Goal: Information Seeking & Learning: Learn about a topic

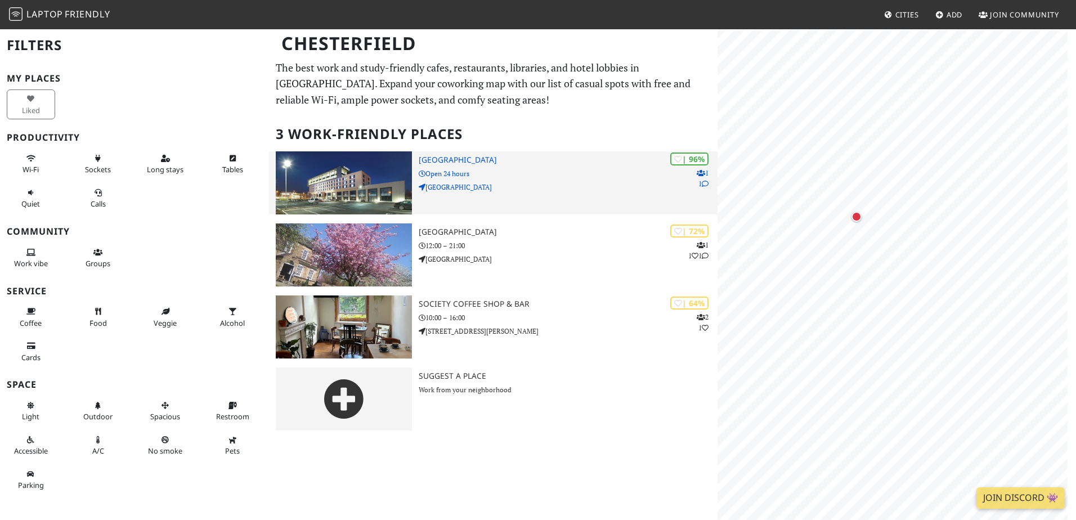
click at [370, 170] on img at bounding box center [344, 182] width 136 height 63
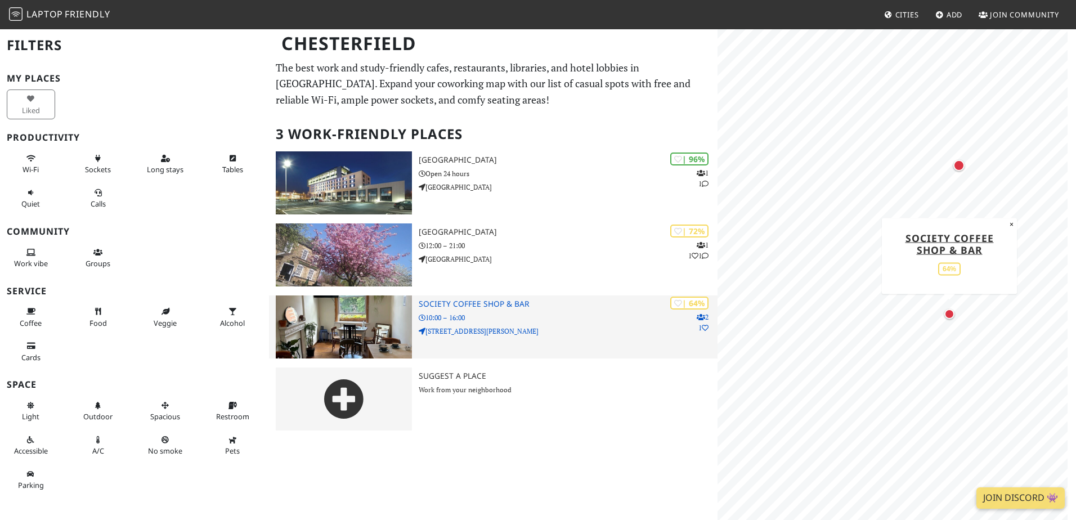
click at [365, 316] on img at bounding box center [344, 327] width 136 height 63
